Goal: Task Accomplishment & Management: Complete application form

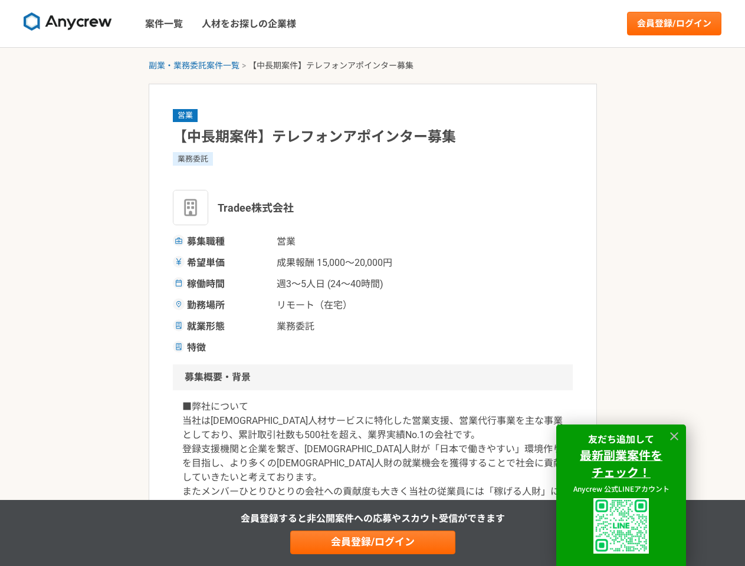
click at [372, 283] on span "週3〜5人日 (24〜40時間)" at bounding box center [336, 284] width 118 height 14
click at [68, 24] on img at bounding box center [68, 21] width 88 height 19
click at [674, 24] on link "会員登録/ログイン" at bounding box center [674, 24] width 94 height 24
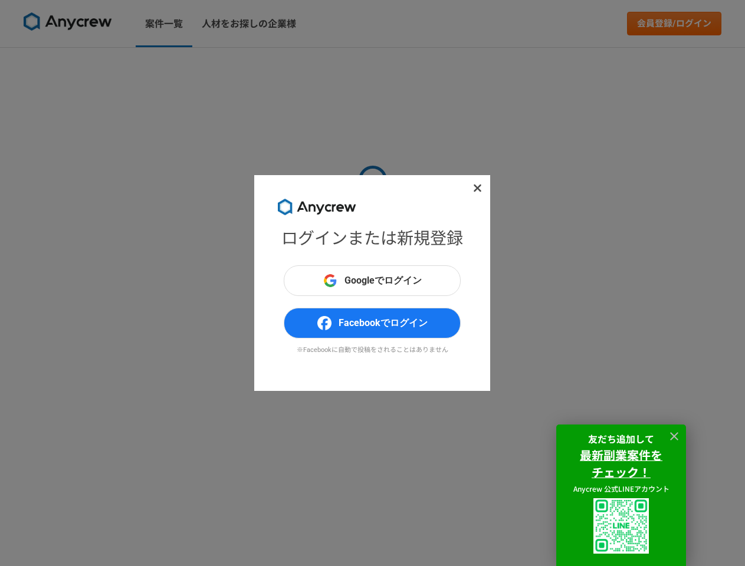
click at [194, 65] on div "ログインまたは新規登録 Googleでログイン Facebookでログイン ※Facebookに自動で投稿をされることはありません" at bounding box center [372, 283] width 745 height 566
click at [373, 542] on div "ログインまたは新規登録 Googleでログイン Facebookでログイン ※Facebookに自動で投稿をされることはありません" at bounding box center [372, 283] width 745 height 566
click at [621, 526] on img at bounding box center [620, 525] width 55 height 55
click at [674, 436] on icon at bounding box center [674, 436] width 8 height 8
